Goal: Task Accomplishment & Management: Use online tool/utility

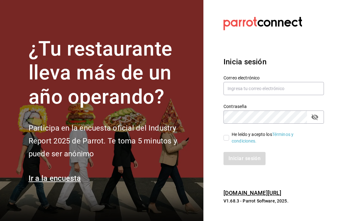
click at [288, 80] on label "Correo electrónico" at bounding box center [273, 77] width 100 height 4
click at [307, 93] on input "text" at bounding box center [273, 88] width 100 height 13
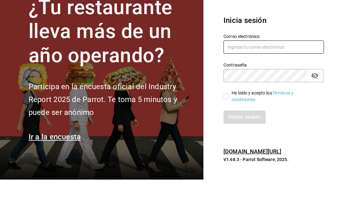
type input "facturacion@sanjuangrill.com"
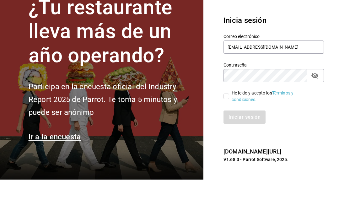
scroll to position [21, 0]
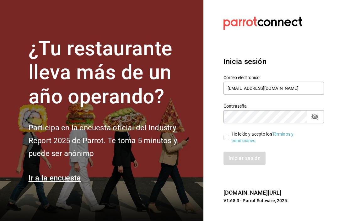
click at [222, 126] on div "He leído y acepto los Términos y condiciones." at bounding box center [270, 134] width 108 height 21
click at [232, 132] on link "Términos y condiciones." at bounding box center [263, 138] width 62 height 12
click at [227, 135] on input "He leído y acepto los Términos y condiciones." at bounding box center [226, 138] width 6 height 6
checkbox input "true"
click at [251, 152] on button "Iniciar sesión" at bounding box center [244, 158] width 43 height 13
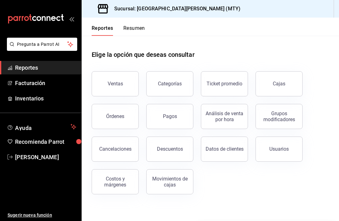
click at [115, 78] on button "Ventas" at bounding box center [115, 83] width 47 height 25
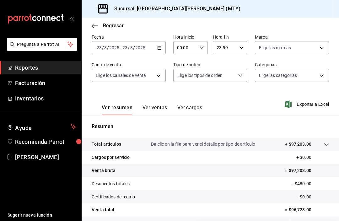
scroll to position [31, 0]
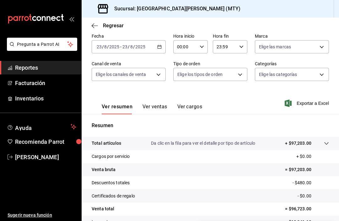
click at [153, 100] on div "Ver resumen Ver ventas Ver cargos" at bounding box center [147, 105] width 110 height 18
click at [155, 107] on button "Ver ventas" at bounding box center [154, 109] width 25 height 11
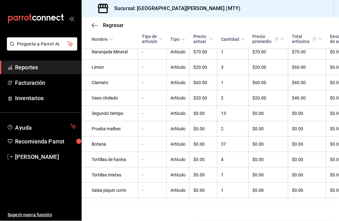
scroll to position [2324, 0]
click at [159, 41] on span at bounding box center [161, 39] width 4 height 4
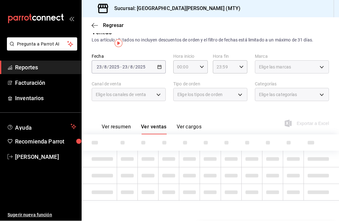
scroll to position [0, 0]
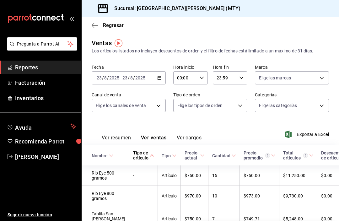
click at [150, 153] on span at bounding box center [152, 155] width 4 height 4
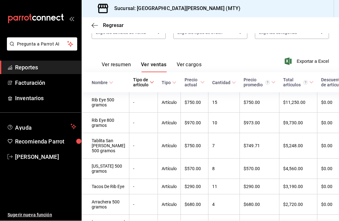
scroll to position [74, 0]
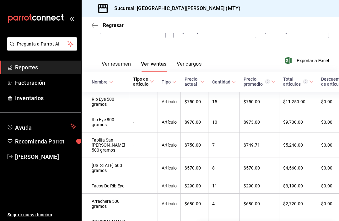
click at [172, 81] on icon at bounding box center [174, 82] width 4 height 4
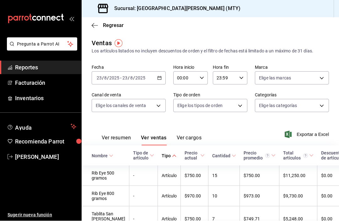
click at [162, 153] on span "Tipo" at bounding box center [169, 155] width 15 height 5
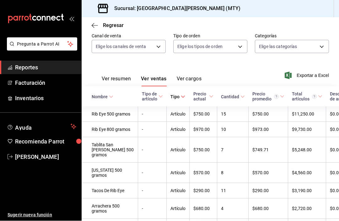
scroll to position [55, 0]
